Goal: Task Accomplishment & Management: Manage account settings

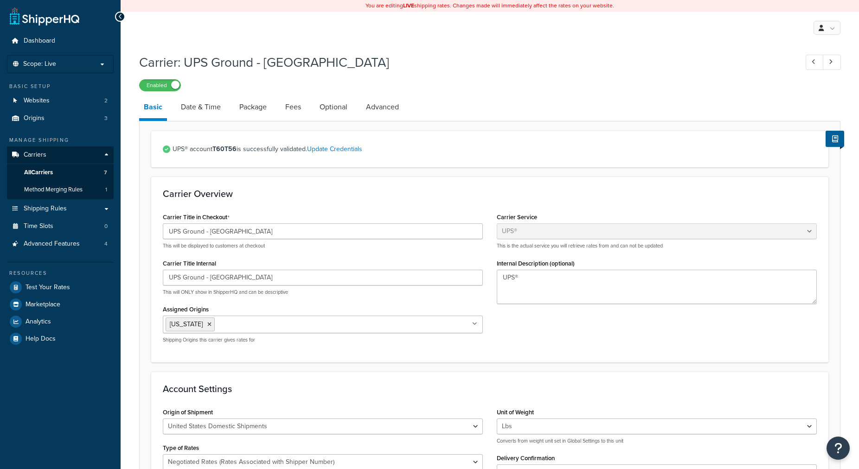
select select "ups"
click at [343, 148] on link "Update Credentials" at bounding box center [334, 149] width 55 height 10
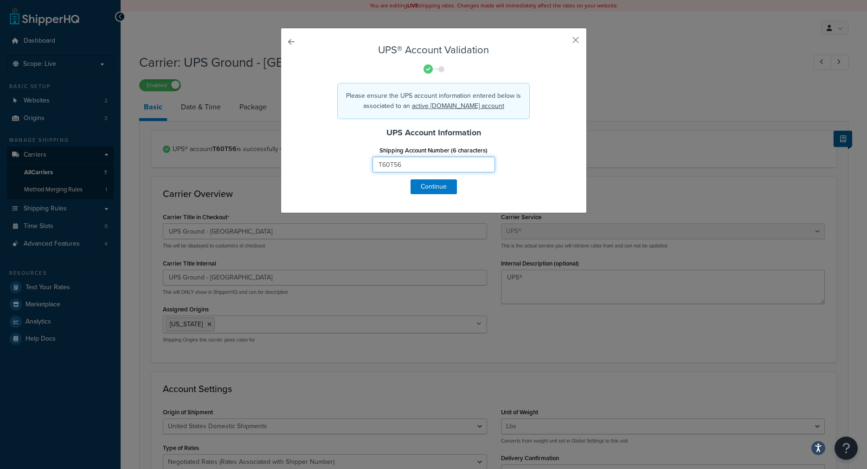
drag, startPoint x: 417, startPoint y: 161, endPoint x: 304, endPoint y: 139, distance: 114.8
click at [372, 157] on input "T60T56" at bounding box center [433, 165] width 122 height 16
type input "01D4A8"
click at [435, 189] on button "Continue" at bounding box center [433, 186] width 46 height 15
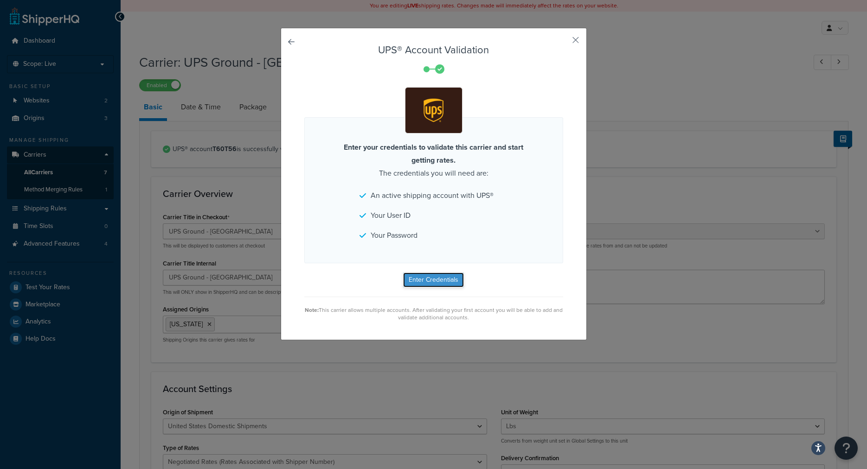
click at [429, 279] on button "Enter Credentials" at bounding box center [433, 280] width 61 height 15
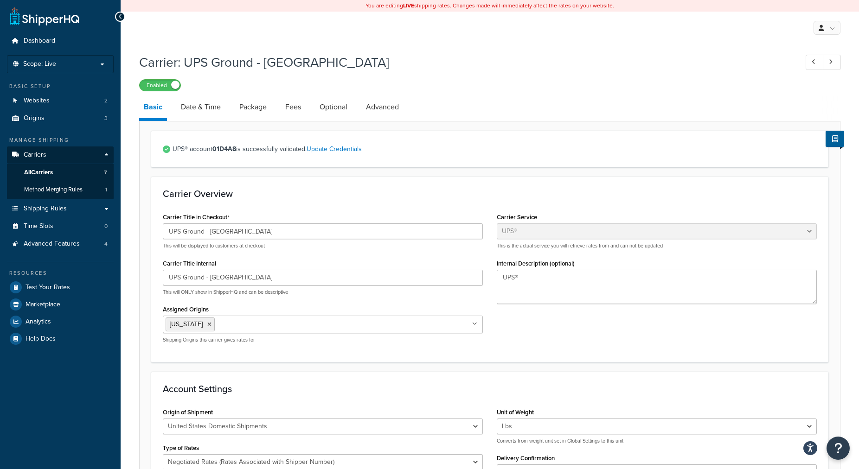
select select "ups"
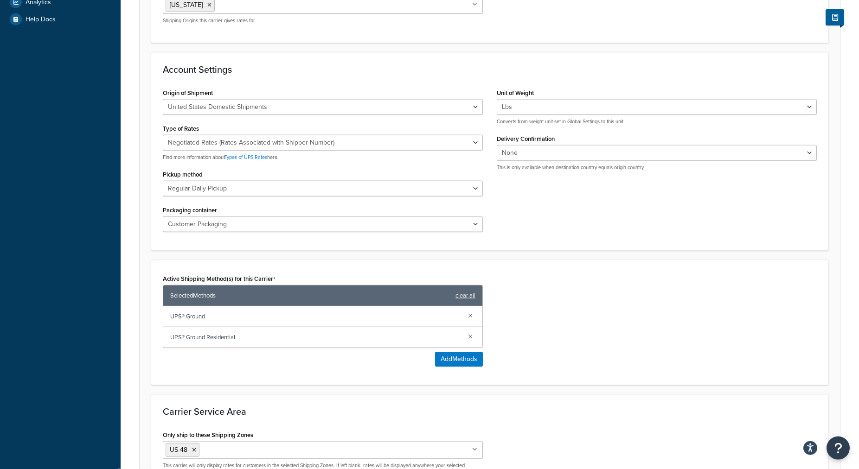
scroll to position [378, 0]
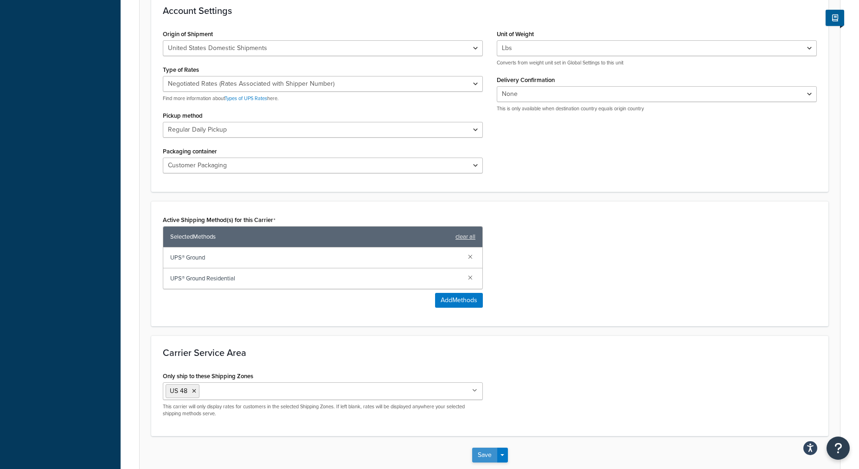
click at [489, 455] on button "Save" at bounding box center [484, 455] width 25 height 15
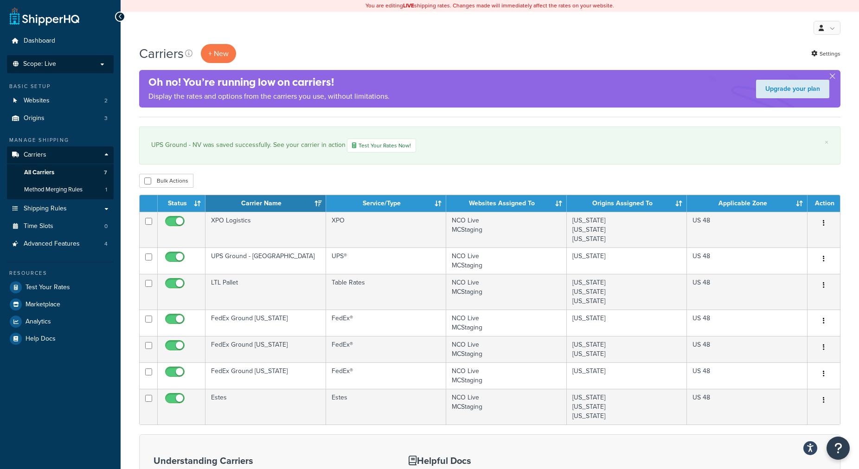
click at [68, 64] on p "Scope: Live" at bounding box center [60, 64] width 98 height 8
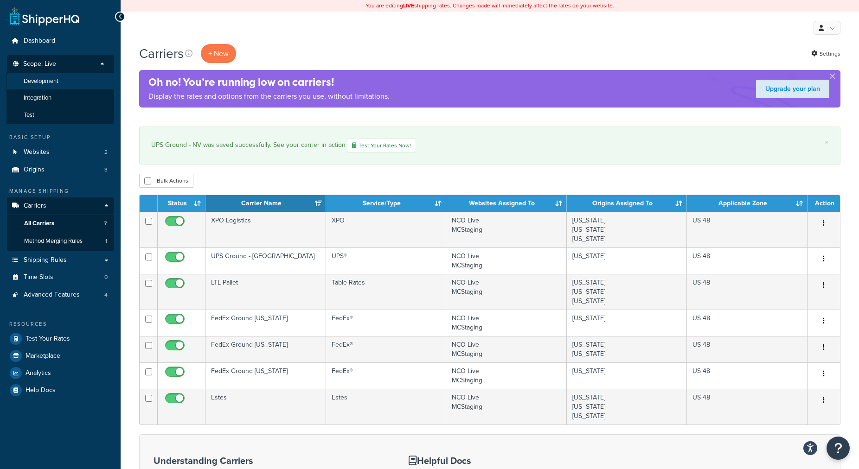
click at [60, 83] on li "Development" at bounding box center [60, 81] width 108 height 17
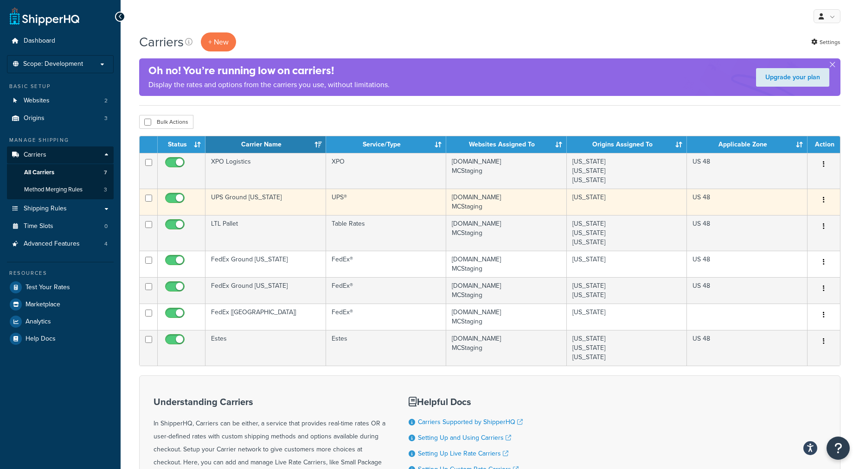
click at [304, 200] on td "UPS Ground [US_STATE]" at bounding box center [265, 202] width 121 height 26
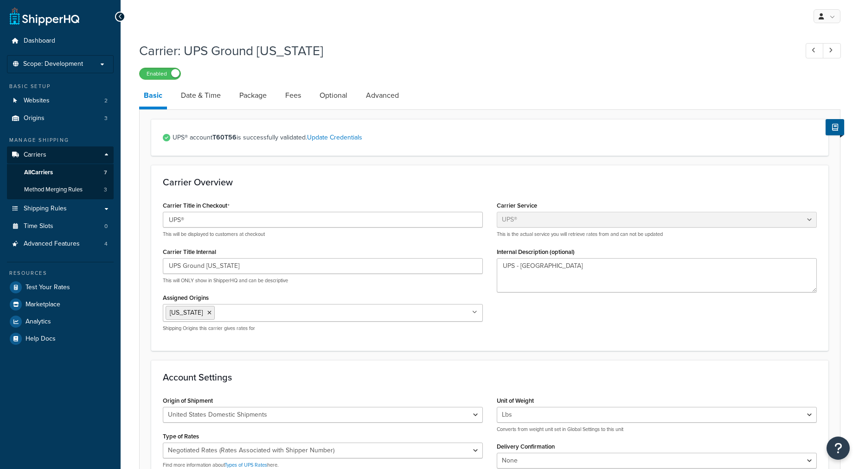
select select "ups"
select select "06"
click at [329, 137] on link "Update Credentials" at bounding box center [334, 138] width 55 height 10
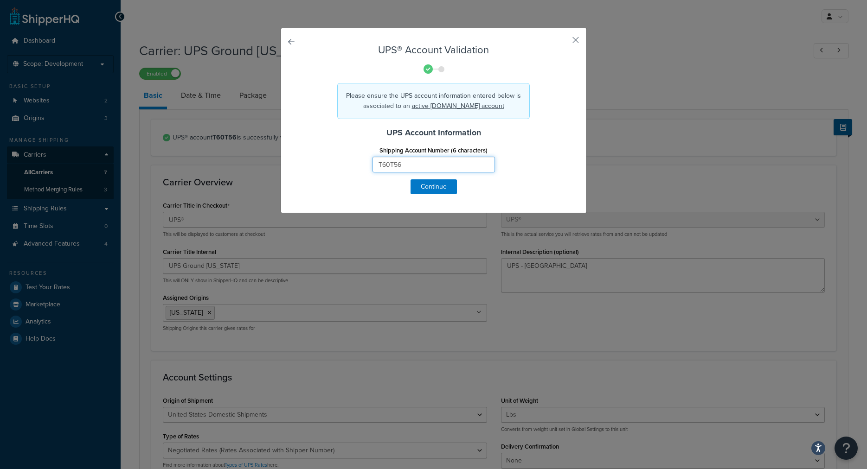
drag, startPoint x: 402, startPoint y: 164, endPoint x: 303, endPoint y: 155, distance: 99.1
click at [372, 157] on input "T60T56" at bounding box center [433, 165] width 122 height 16
type input "01D4A8"
click at [437, 186] on button "Continue" at bounding box center [433, 186] width 46 height 15
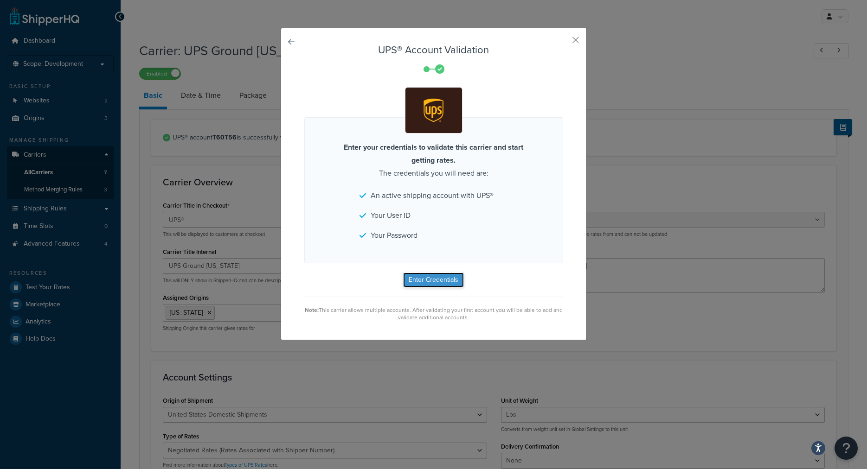
click at [429, 280] on button "Enter Credentials" at bounding box center [433, 280] width 61 height 15
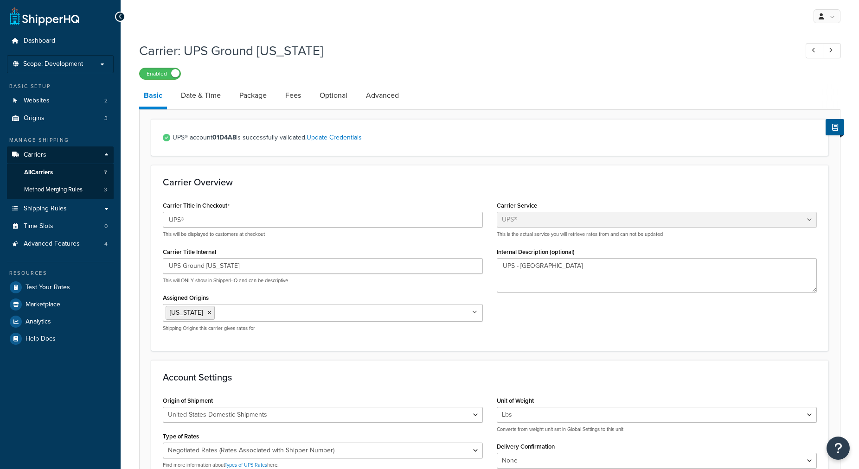
select select "ups"
select select "06"
click at [68, 156] on link "Carriers" at bounding box center [60, 155] width 107 height 17
